Goal: Check status: Check status

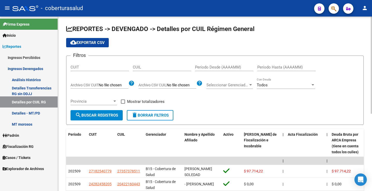
click at [87, 68] on input "CUIT" at bounding box center [99, 67] width 58 height 5
paste input "30-71513206-7"
type input "30-71513206-7"
click at [206, 72] on div "Período Desde (AAAAMM)" at bounding box center [224, 68] width 58 height 16
click at [205, 67] on input "Período Desde (AAAAMM)" at bounding box center [224, 67] width 58 height 5
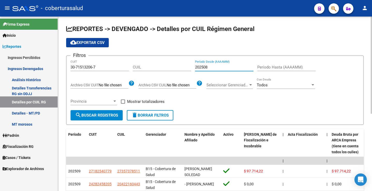
type input "202508"
click at [267, 69] on input "Período Hasta (AAAAMM)" at bounding box center [286, 67] width 58 height 5
type input "202508"
click at [262, 103] on div "Filtros 30-71513206-7 CUIT CUIL 202508 Período Desde (AAAAMM) 202508 Período Ha…" at bounding box center [214, 85] width 288 height 50
drag, startPoint x: 106, startPoint y: 115, endPoint x: 163, endPoint y: 108, distance: 57.4
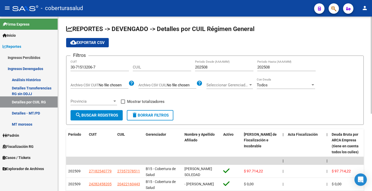
click at [106, 115] on span "search Buscar Registros" at bounding box center [96, 115] width 43 height 5
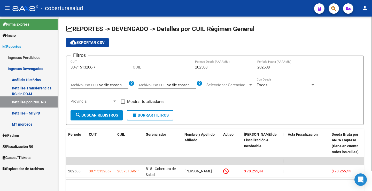
click at [197, 99] on div "Filtros 30-71513206-7 CUIT CUIL 202508 Período Desde (AAAAMM) 202508 Período Ha…" at bounding box center [214, 85] width 288 height 50
drag, startPoint x: 95, startPoint y: 42, endPoint x: 99, endPoint y: 46, distance: 5.5
click at [95, 42] on span "cloud_download Exportar CSV" at bounding box center [87, 42] width 34 height 5
